Goal: Task Accomplishment & Management: Use online tool/utility

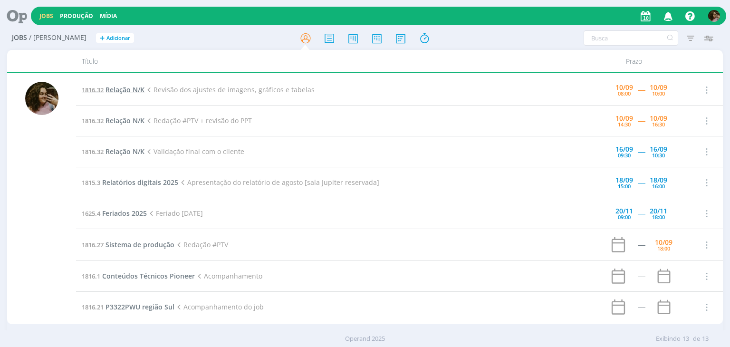
click at [135, 90] on span "Relação N/K" at bounding box center [125, 89] width 39 height 9
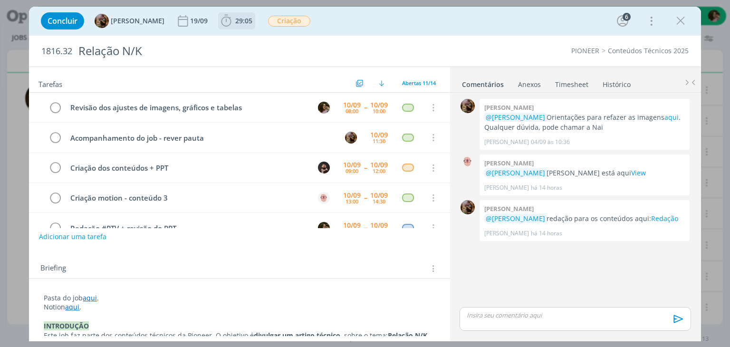
click at [231, 21] on icon "dialog" at bounding box center [226, 21] width 14 height 14
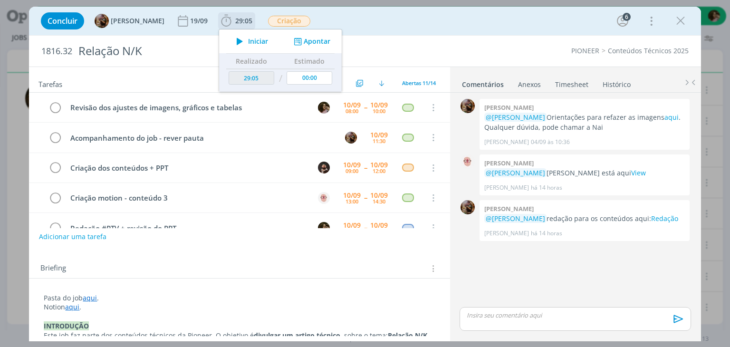
click at [245, 39] on icon "dialog" at bounding box center [239, 41] width 17 height 12
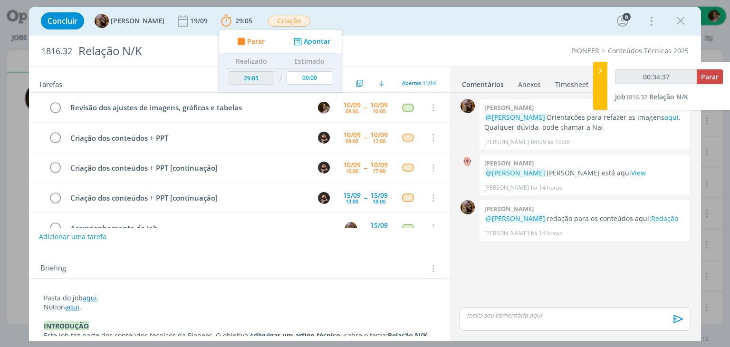
click at [392, 29] on div "Concluir [PERSON_NAME] 19/09 29:05 Parar Apontar Data * [DATE] Horas * 00:00 Ta…" at bounding box center [364, 21] width 657 height 23
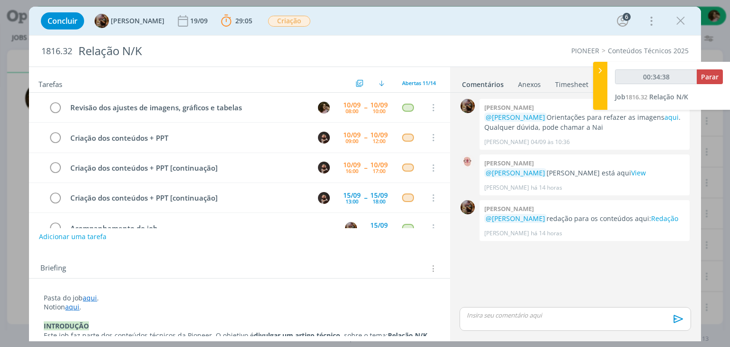
drag, startPoint x: 686, startPoint y: 19, endPoint x: 215, endPoint y: 165, distance: 493.7
click at [687, 18] on icon "dialog" at bounding box center [680, 21] width 14 height 14
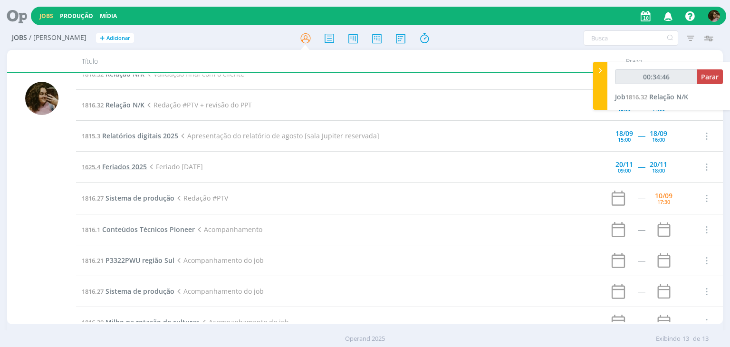
scroll to position [48, 0]
click at [131, 198] on span "Sistema de produção" at bounding box center [140, 196] width 69 height 9
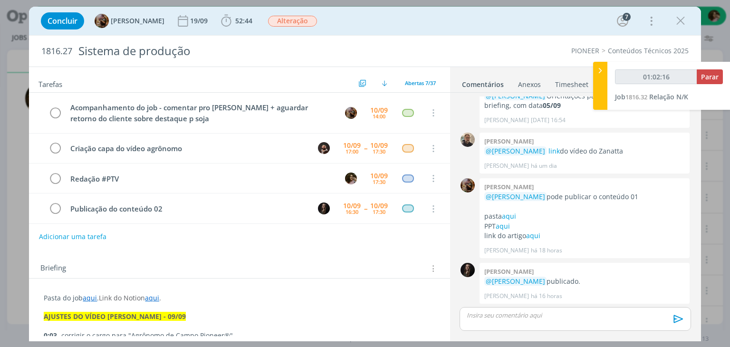
type input "01:03:16"
